Goal: Task Accomplishment & Management: Use online tool/utility

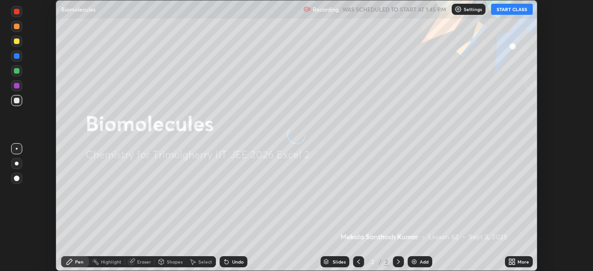
scroll to position [271, 592]
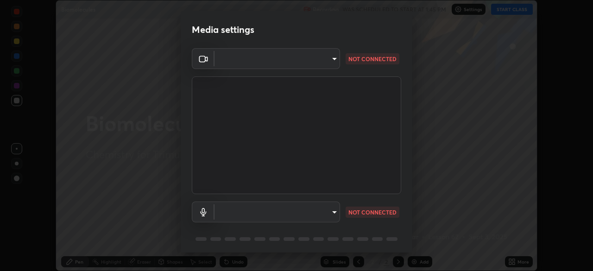
type input "fc4d4439d1e3cd5bf723ac255ffd14dacaf4da6be6177ce78d3c554f4da9d8ff"
type input "default"
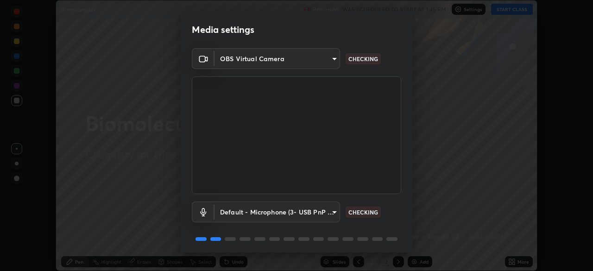
scroll to position [33, 0]
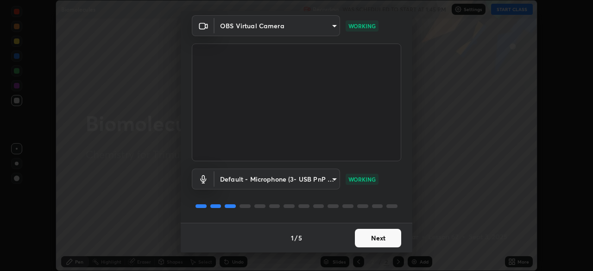
click at [365, 238] on button "Next" at bounding box center [378, 238] width 46 height 19
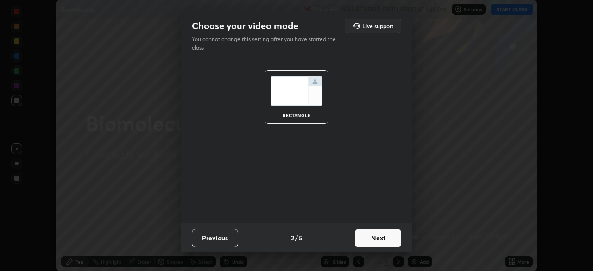
scroll to position [0, 0]
click at [376, 239] on button "Next" at bounding box center [378, 238] width 46 height 19
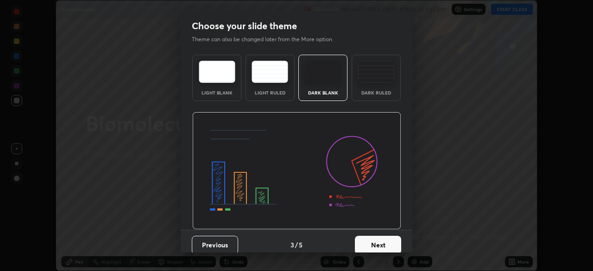
click at [371, 241] on button "Next" at bounding box center [378, 245] width 46 height 19
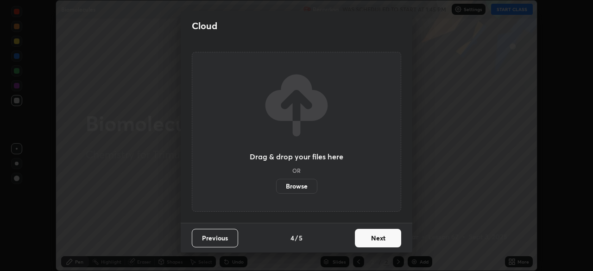
click at [375, 238] on button "Next" at bounding box center [378, 238] width 46 height 19
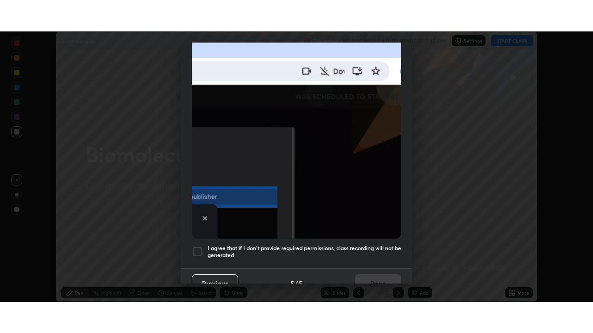
scroll to position [222, 0]
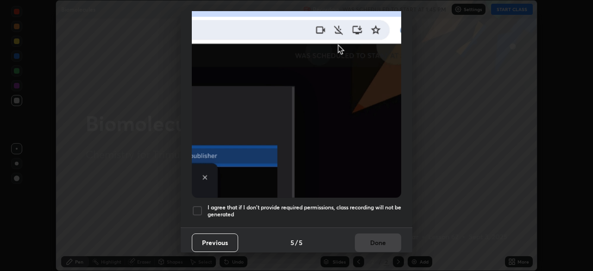
click at [202, 207] on div at bounding box center [197, 210] width 11 height 11
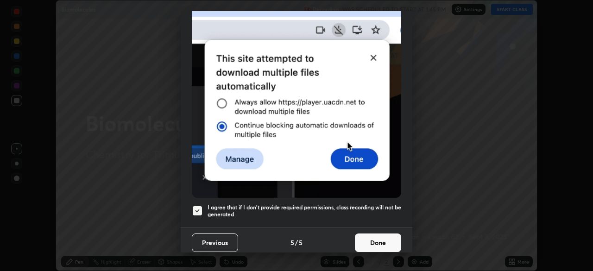
click at [369, 240] on button "Done" at bounding box center [378, 242] width 46 height 19
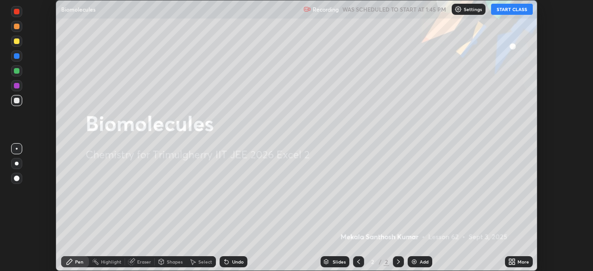
click at [516, 262] on div "More" at bounding box center [519, 261] width 28 height 11
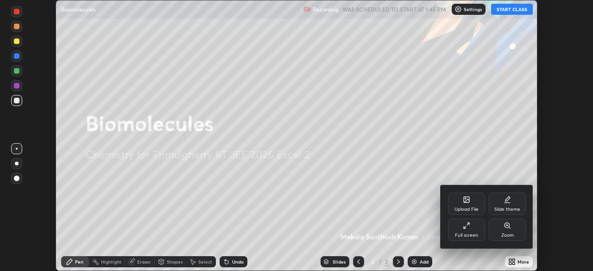
click at [471, 235] on div "Full screen" at bounding box center [466, 235] width 23 height 5
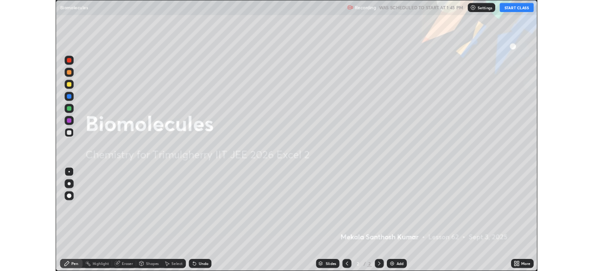
scroll to position [333, 593]
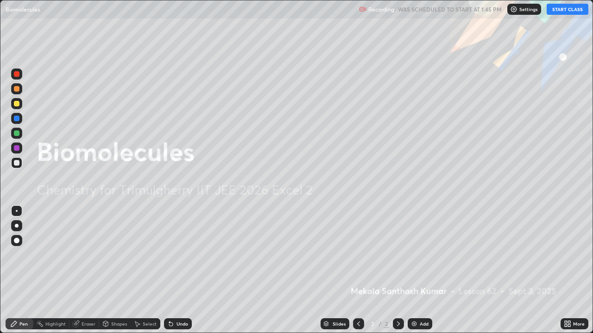
click at [570, 7] on button "START CLASS" at bounding box center [568, 9] width 42 height 11
click at [415, 270] on img at bounding box center [413, 324] width 7 height 7
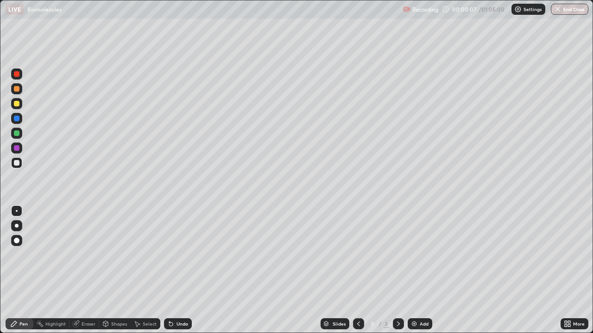
click at [358, 270] on icon at bounding box center [358, 324] width 3 height 5
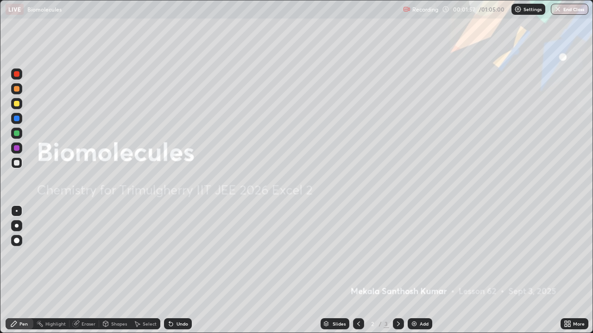
click at [415, 270] on img at bounding box center [413, 324] width 7 height 7
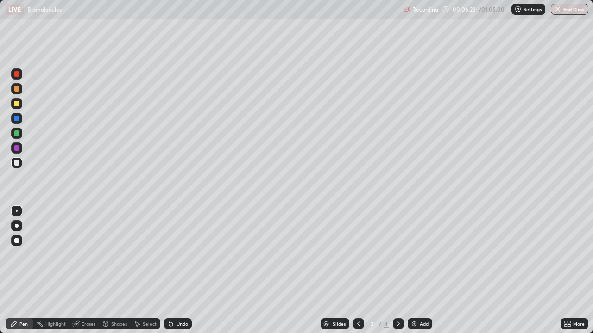
click at [87, 270] on div "Eraser" at bounding box center [89, 324] width 14 height 5
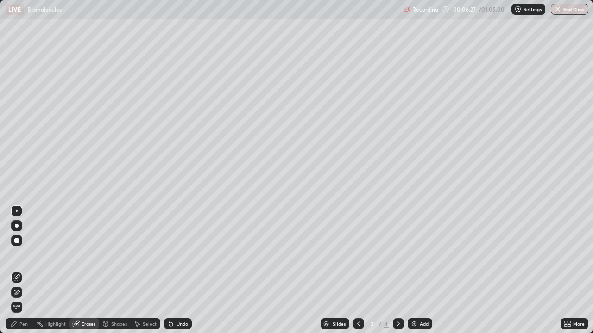
click at [26, 270] on div "Pen" at bounding box center [23, 324] width 8 height 5
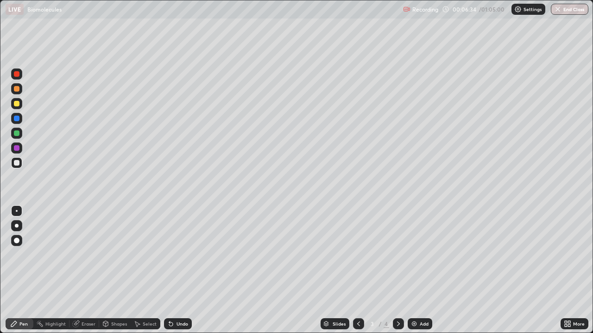
click at [17, 104] on div at bounding box center [17, 104] width 6 height 6
click at [17, 166] on div at bounding box center [16, 162] width 11 height 11
click at [396, 270] on icon at bounding box center [398, 324] width 7 height 7
click at [15, 91] on div at bounding box center [17, 89] width 6 height 6
click at [14, 164] on div at bounding box center [17, 163] width 6 height 6
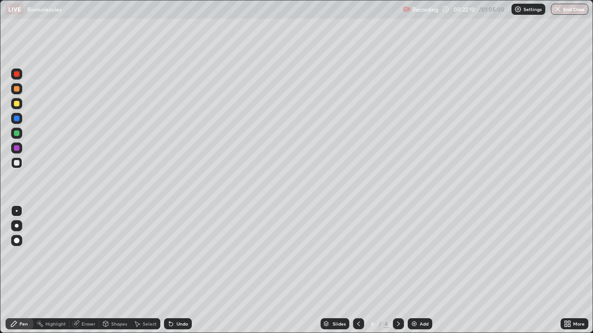
click at [417, 270] on div "Add" at bounding box center [420, 324] width 25 height 11
click at [168, 270] on icon at bounding box center [170, 324] width 7 height 7
click at [169, 270] on icon at bounding box center [171, 325] width 4 height 4
click at [168, 270] on icon at bounding box center [170, 324] width 7 height 7
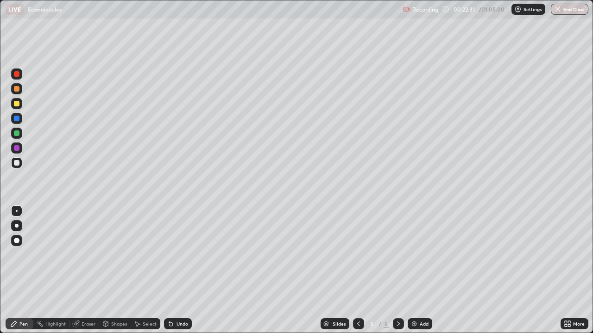
click at [90, 270] on div "Eraser" at bounding box center [89, 324] width 14 height 5
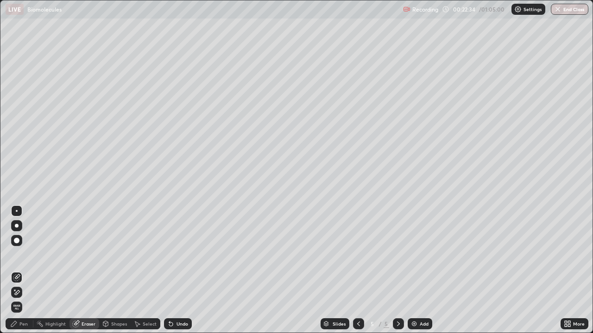
click at [28, 270] on div "Pen" at bounding box center [20, 324] width 28 height 11
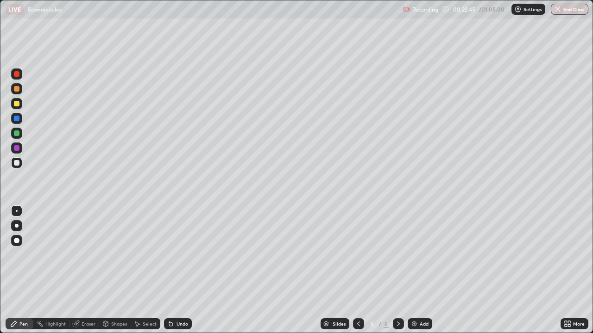
click at [17, 89] on div at bounding box center [17, 89] width 6 height 6
click at [358, 270] on icon at bounding box center [358, 324] width 7 height 7
click at [398, 270] on icon at bounding box center [398, 324] width 7 height 7
click at [17, 132] on div at bounding box center [17, 134] width 6 height 6
click at [18, 164] on div at bounding box center [17, 163] width 6 height 6
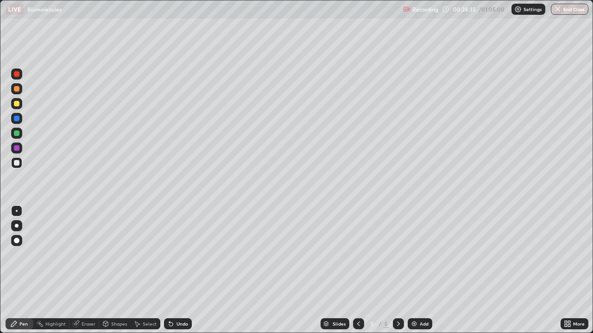
click at [170, 270] on icon at bounding box center [171, 325] width 4 height 4
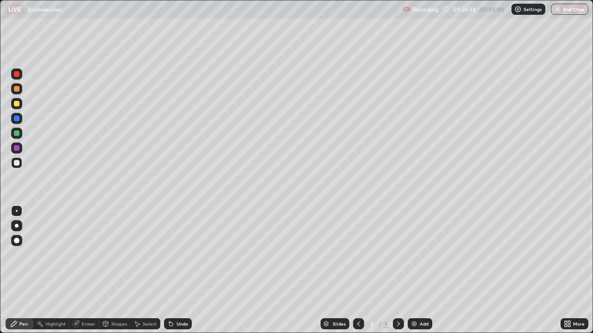
click at [169, 270] on icon at bounding box center [171, 325] width 4 height 4
click at [16, 104] on div at bounding box center [17, 104] width 6 height 6
click at [171, 270] on icon at bounding box center [170, 324] width 7 height 7
click at [174, 270] on div "Undo" at bounding box center [178, 324] width 28 height 11
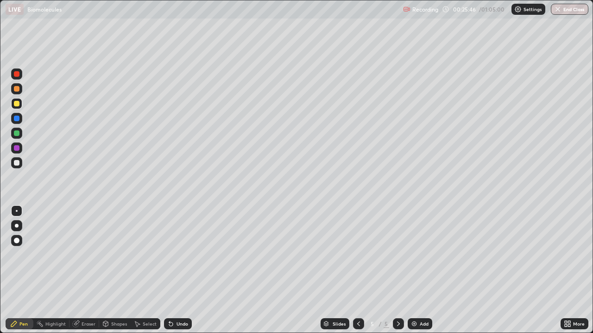
click at [173, 270] on icon at bounding box center [170, 324] width 7 height 7
click at [413, 270] on img at bounding box center [413, 324] width 7 height 7
click at [358, 270] on icon at bounding box center [358, 324] width 7 height 7
click at [397, 270] on icon at bounding box center [398, 324] width 7 height 7
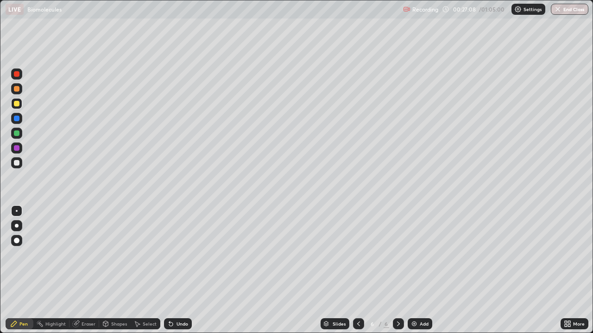
click at [357, 270] on icon at bounding box center [358, 324] width 7 height 7
click at [393, 270] on div at bounding box center [398, 324] width 11 height 11
click at [417, 270] on img at bounding box center [413, 324] width 7 height 7
click at [17, 159] on div at bounding box center [16, 162] width 11 height 11
click at [18, 134] on div at bounding box center [17, 134] width 6 height 6
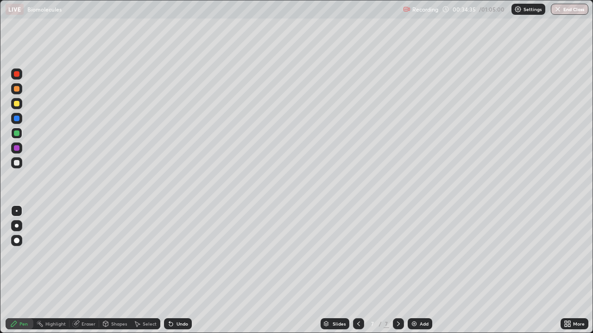
click at [420, 270] on div "Add" at bounding box center [424, 324] width 9 height 5
click at [169, 270] on icon at bounding box center [169, 322] width 1 height 1
click at [357, 270] on icon at bounding box center [358, 324] width 3 height 5
click at [397, 270] on icon at bounding box center [398, 324] width 3 height 5
click at [10, 266] on div at bounding box center [16, 259] width 15 height 111
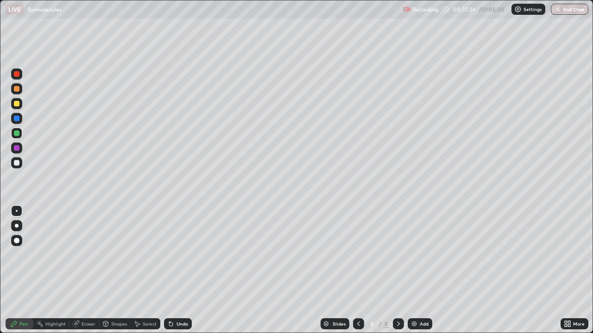
click at [16, 165] on div at bounding box center [17, 163] width 6 height 6
click at [358, 270] on div at bounding box center [358, 324] width 11 height 11
click at [397, 270] on icon at bounding box center [398, 324] width 7 height 7
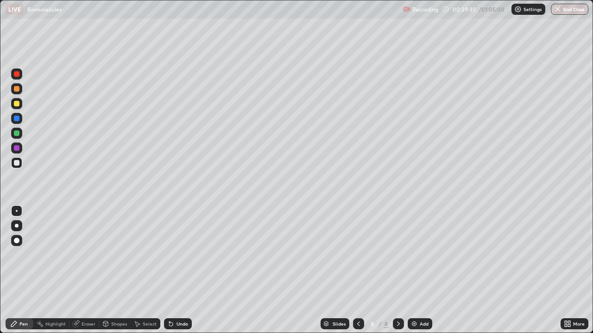
click at [358, 270] on icon at bounding box center [358, 324] width 7 height 7
click at [396, 270] on icon at bounding box center [398, 324] width 7 height 7
click at [18, 136] on div at bounding box center [17, 134] width 6 height 6
click at [420, 270] on div "Add" at bounding box center [424, 324] width 9 height 5
click at [170, 270] on icon at bounding box center [171, 325] width 4 height 4
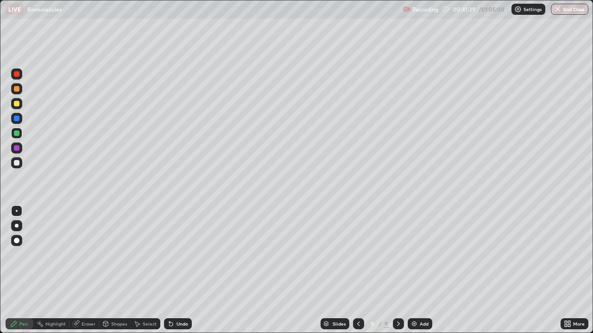
click at [170, 270] on icon at bounding box center [171, 325] width 4 height 4
click at [167, 270] on icon at bounding box center [170, 324] width 7 height 7
click at [170, 270] on icon at bounding box center [171, 325] width 4 height 4
click at [18, 163] on div at bounding box center [17, 163] width 6 height 6
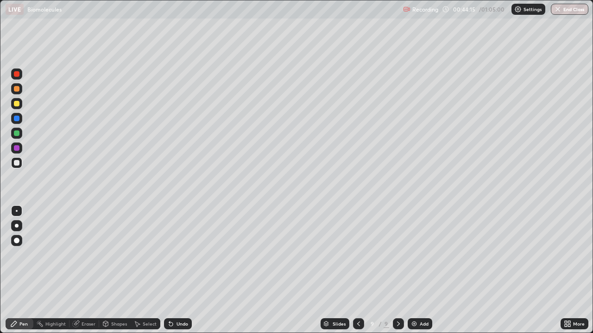
click at [397, 270] on icon at bounding box center [398, 324] width 7 height 7
click at [412, 270] on img at bounding box center [413, 324] width 7 height 7
click at [358, 270] on icon at bounding box center [357, 324] width 7 height 7
click at [396, 270] on icon at bounding box center [398, 324] width 7 height 7
click at [358, 270] on icon at bounding box center [357, 324] width 7 height 7
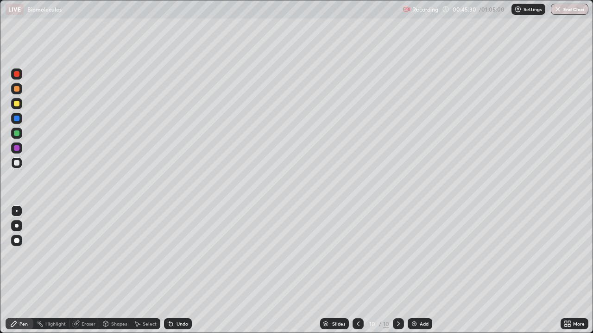
click at [357, 270] on icon at bounding box center [357, 324] width 7 height 7
click at [353, 270] on div at bounding box center [357, 324] width 11 height 11
click at [354, 270] on icon at bounding box center [357, 324] width 7 height 7
click at [354, 270] on div at bounding box center [357, 324] width 11 height 11
click at [397, 270] on icon at bounding box center [398, 324] width 7 height 7
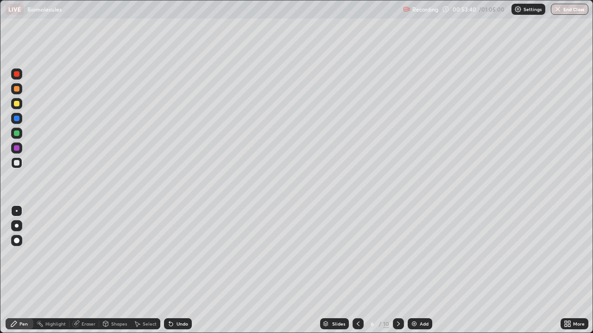
click at [397, 270] on icon at bounding box center [398, 324] width 7 height 7
click at [398, 270] on icon at bounding box center [398, 324] width 7 height 7
click at [399, 270] on icon at bounding box center [398, 324] width 7 height 7
click at [398, 270] on icon at bounding box center [398, 324] width 7 height 7
click at [429, 270] on div "Add" at bounding box center [420, 324] width 25 height 11
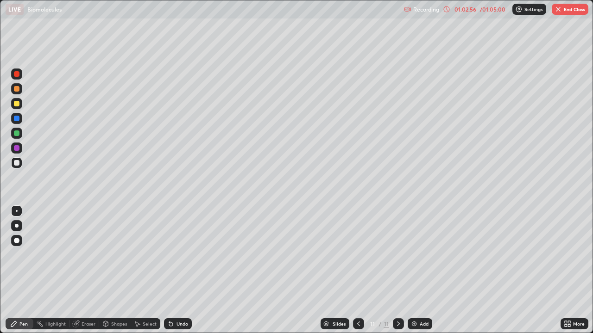
click at [18, 138] on div at bounding box center [16, 133] width 11 height 11
click at [16, 163] on div at bounding box center [17, 163] width 6 height 6
click at [16, 89] on div at bounding box center [17, 89] width 6 height 6
click at [17, 133] on div at bounding box center [17, 134] width 6 height 6
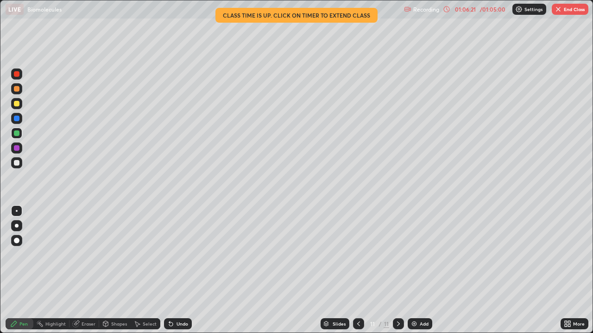
click at [21, 164] on div at bounding box center [16, 162] width 11 height 11
click at [169, 270] on icon at bounding box center [171, 325] width 4 height 4
click at [357, 270] on div at bounding box center [358, 324] width 11 height 19
click at [397, 270] on icon at bounding box center [398, 324] width 7 height 7
click at [355, 270] on div at bounding box center [358, 324] width 11 height 19
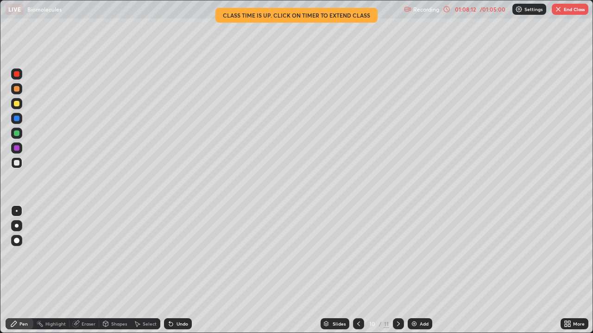
click at [358, 270] on icon at bounding box center [358, 324] width 7 height 7
click at [397, 270] on icon at bounding box center [398, 324] width 7 height 7
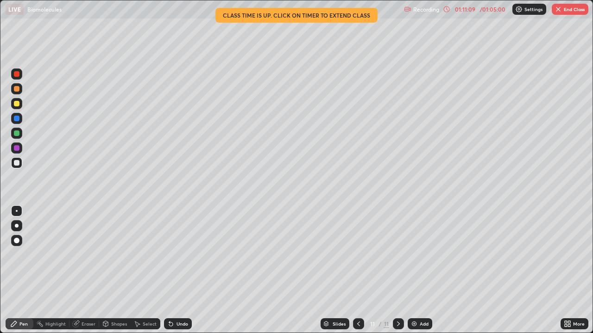
click at [20, 130] on div at bounding box center [16, 133] width 11 height 11
click at [169, 270] on icon at bounding box center [171, 325] width 4 height 4
click at [570, 270] on icon at bounding box center [569, 326] width 2 height 2
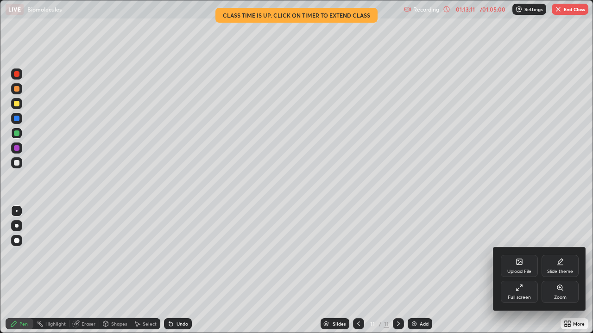
click at [525, 270] on div "Full screen" at bounding box center [519, 297] width 23 height 5
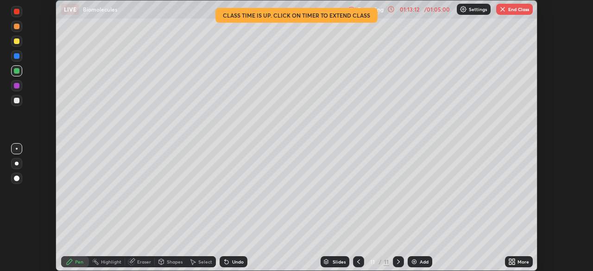
scroll to position [46044, 45722]
click at [520, 11] on button "End Class" at bounding box center [514, 9] width 37 height 11
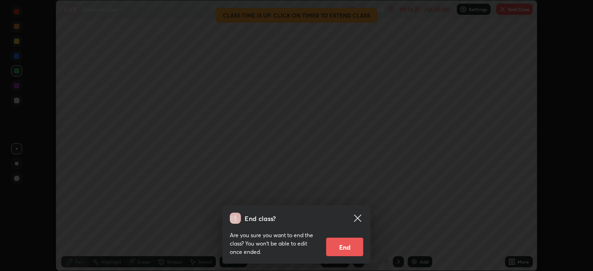
click at [343, 251] on button "End" at bounding box center [344, 247] width 37 height 19
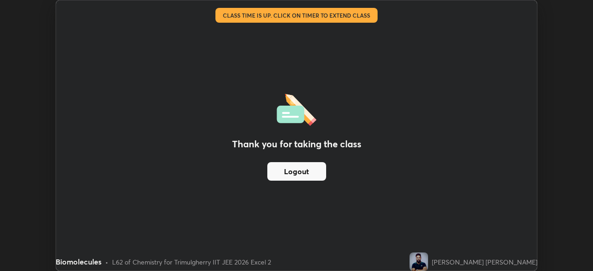
click at [318, 173] on button "Logout" at bounding box center [296, 171] width 59 height 19
